Goal: Task Accomplishment & Management: Manage account settings

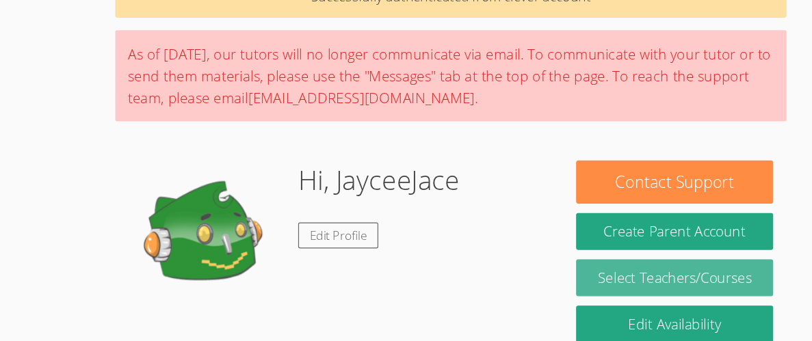
scroll to position [59, 0]
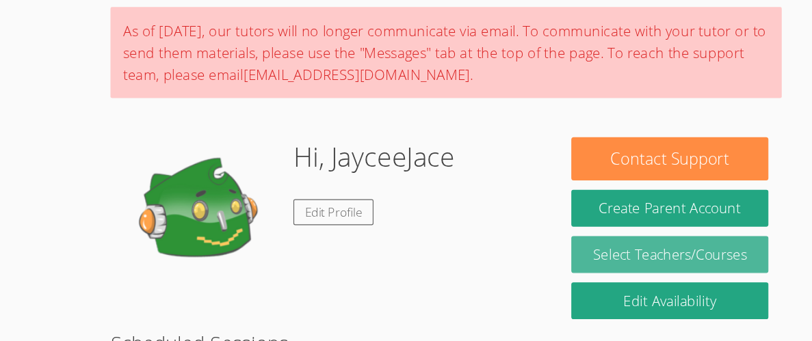
click at [593, 264] on link "Select Teachers/Courses" at bounding box center [601, 265] width 172 height 32
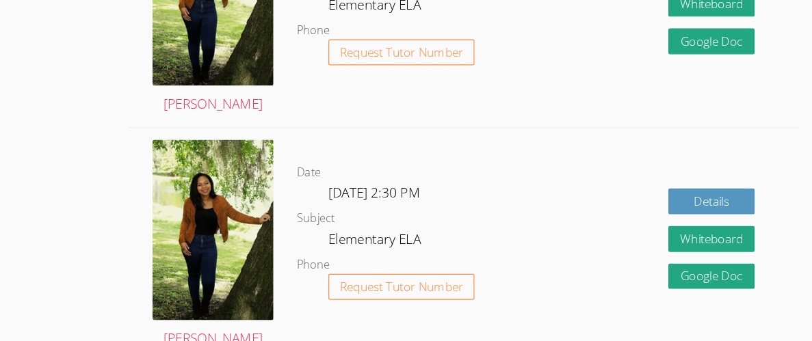
scroll to position [697, 0]
